Goal: Find specific page/section: Find specific page/section

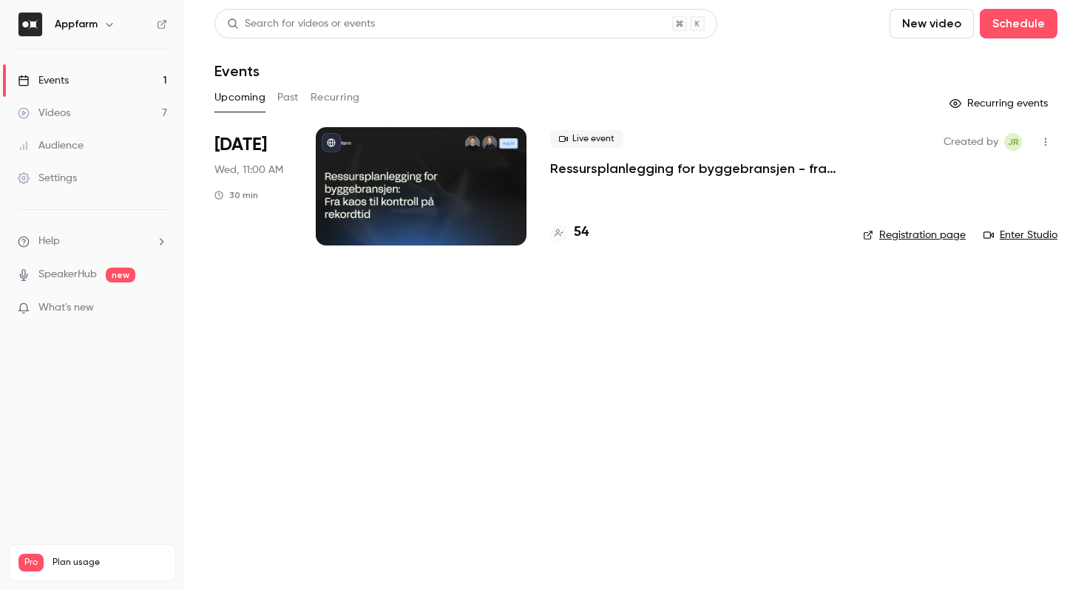
click at [579, 229] on h4 "54" at bounding box center [581, 233] width 15 height 20
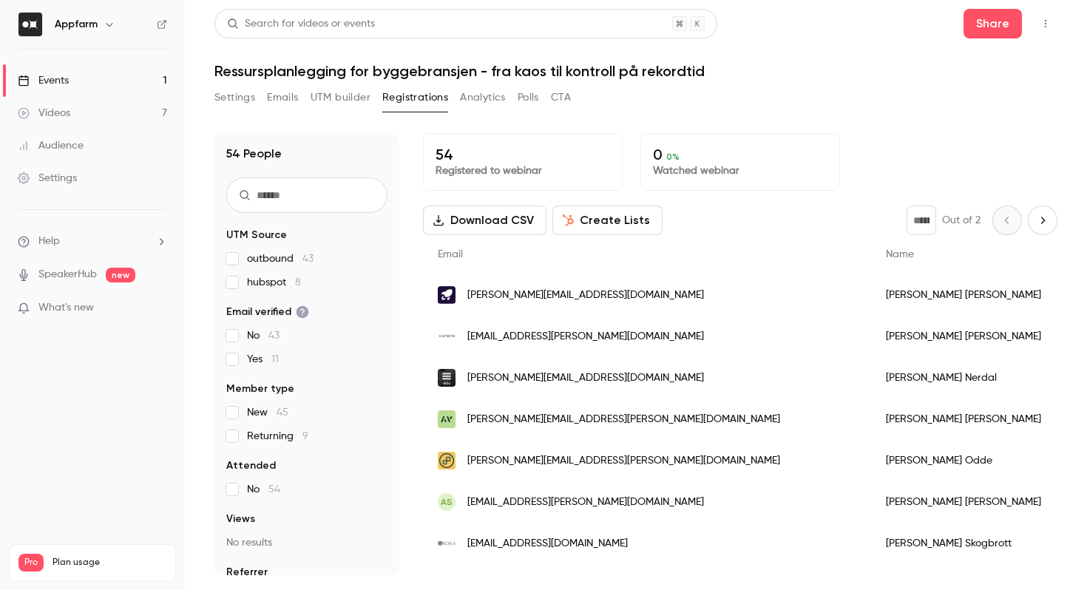
click at [263, 440] on span "Returning 9" at bounding box center [277, 436] width 61 height 15
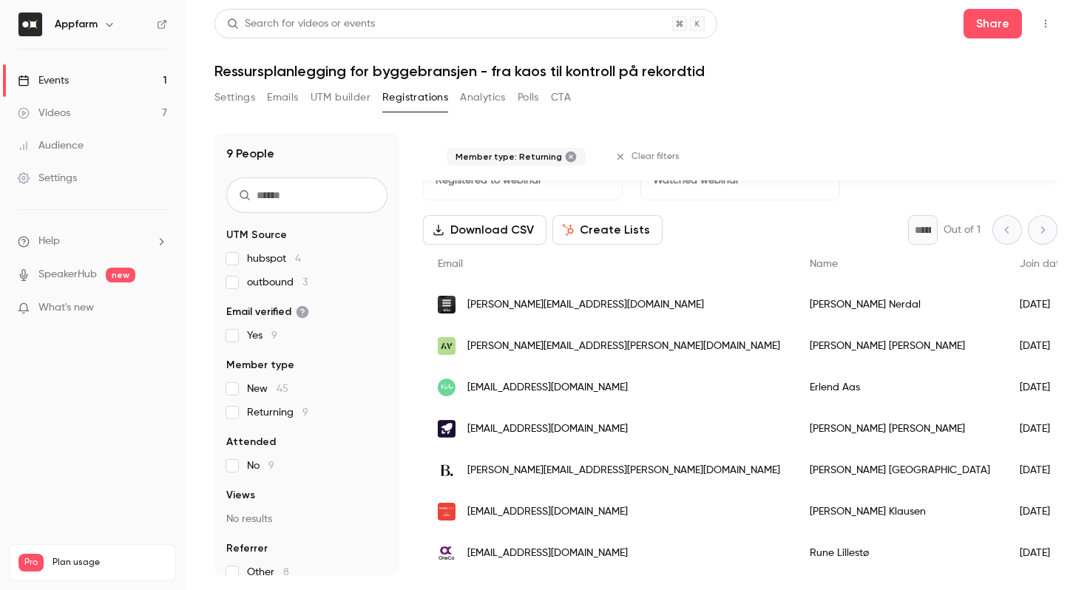
scroll to position [33, 0]
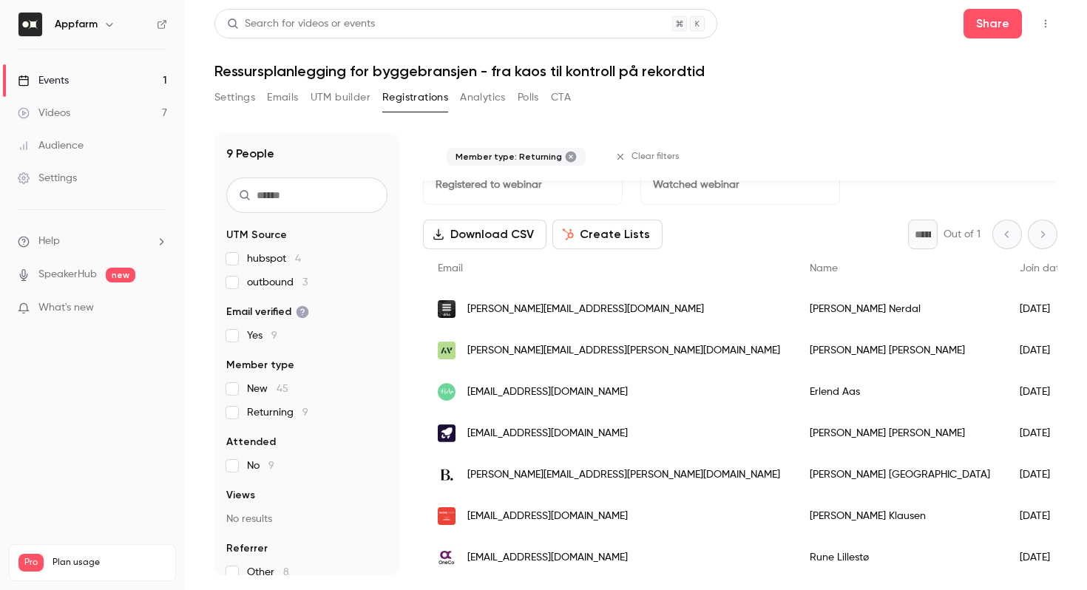
click at [67, 84] on div "Events" at bounding box center [43, 80] width 51 height 15
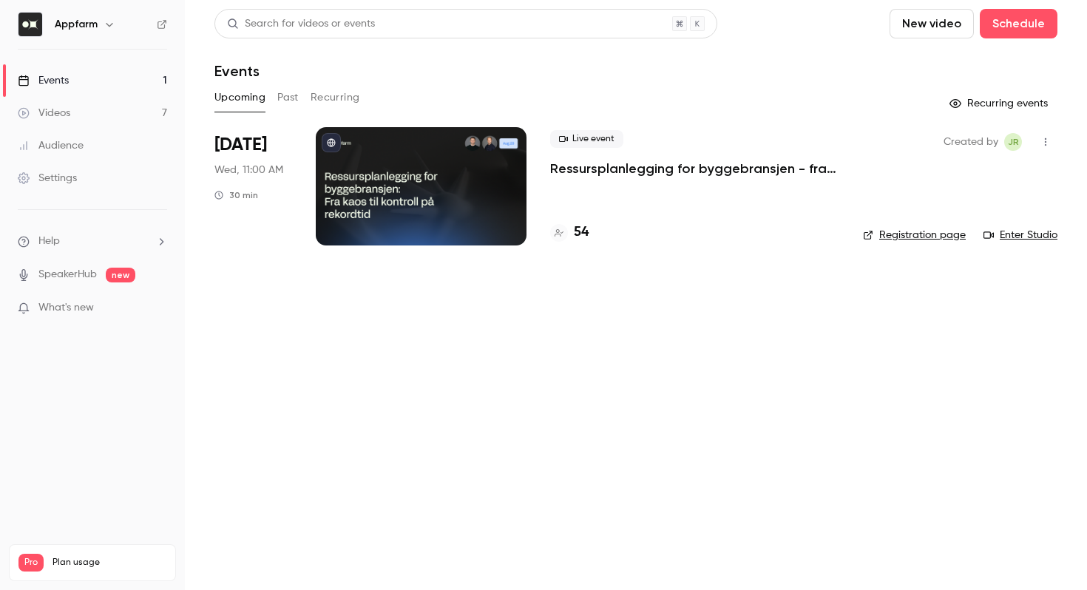
click at [287, 97] on button "Past" at bounding box center [287, 98] width 21 height 24
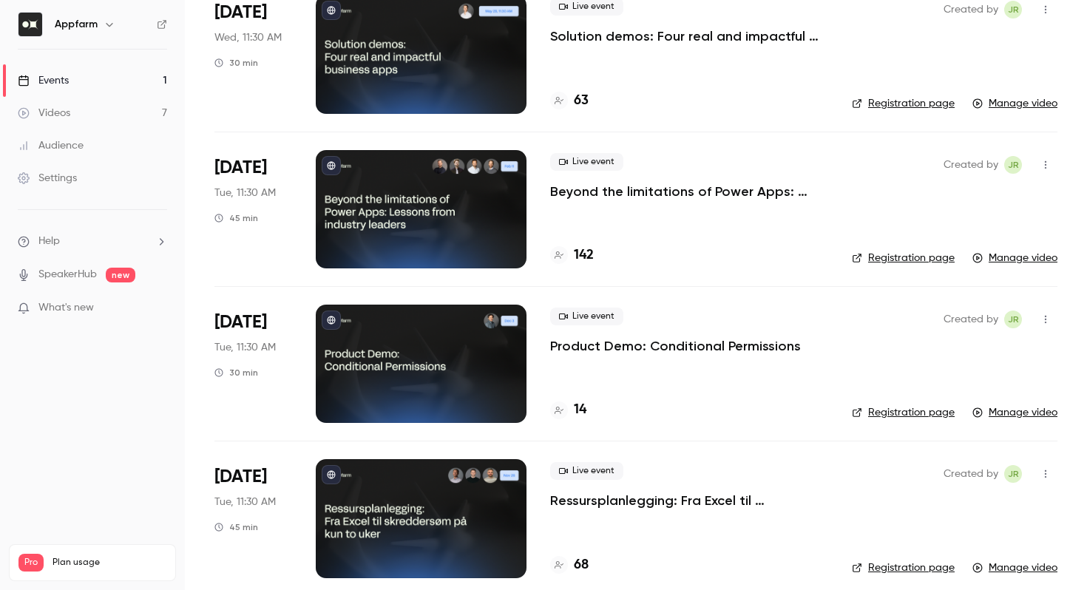
scroll to position [282, 0]
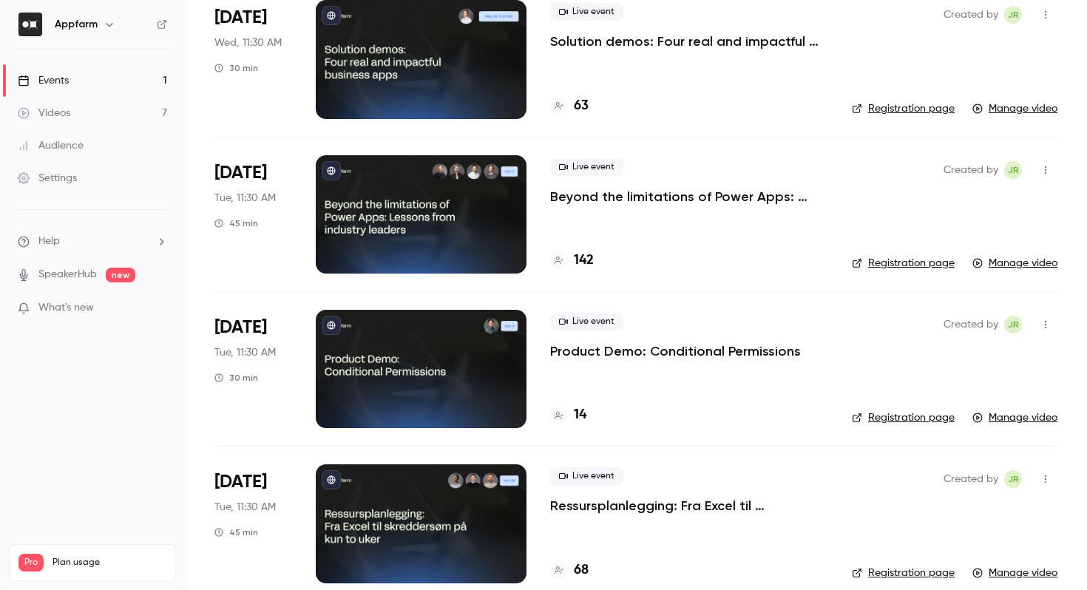
click at [583, 563] on h4 "68" at bounding box center [581, 571] width 15 height 20
